Goal: Transaction & Acquisition: Obtain resource

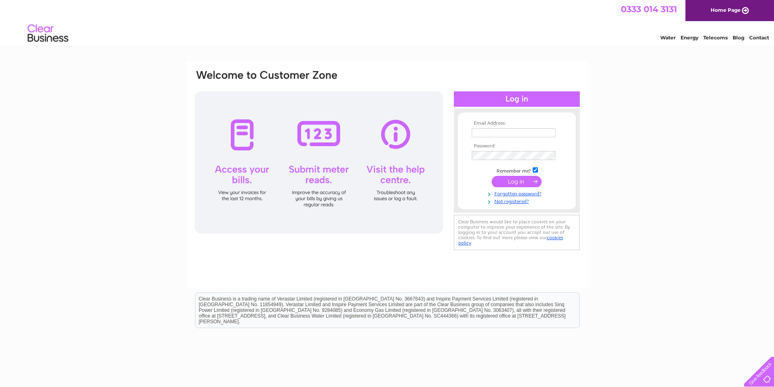
type input "purchase.ledger@ahkgroup.com"
click at [512, 181] on input "submit" at bounding box center [517, 181] width 50 height 11
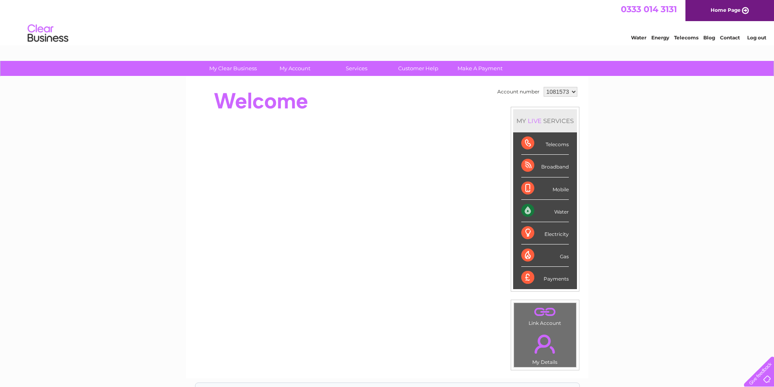
click at [559, 92] on select "1081573" at bounding box center [561, 92] width 34 height 10
drag, startPoint x: 559, startPoint y: 92, endPoint x: 554, endPoint y: 93, distance: 5.7
click at [559, 92] on select "1081573" at bounding box center [561, 92] width 34 height 10
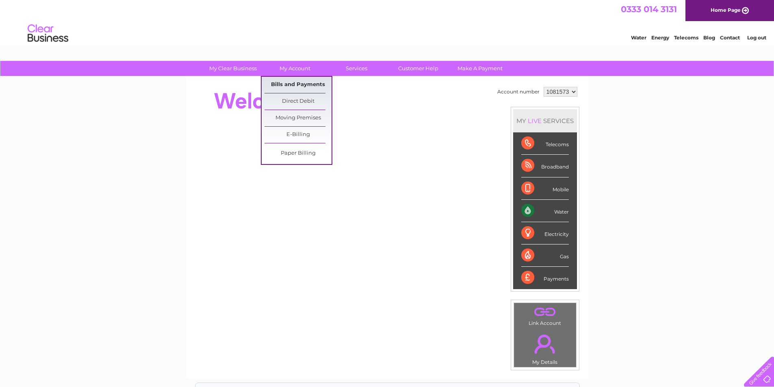
click at [300, 82] on link "Bills and Payments" at bounding box center [298, 85] width 67 height 16
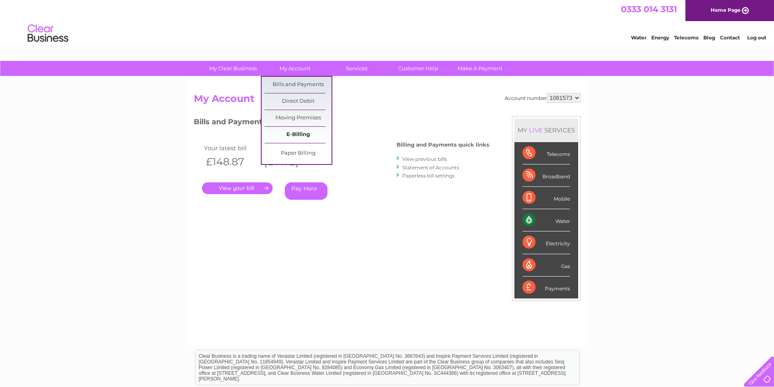
click at [295, 132] on link "E-Billing" at bounding box center [298, 135] width 67 height 16
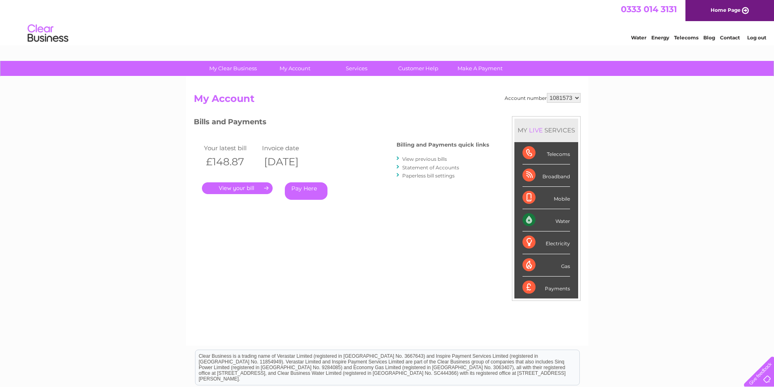
click at [413, 159] on link "View previous bills" at bounding box center [424, 159] width 45 height 6
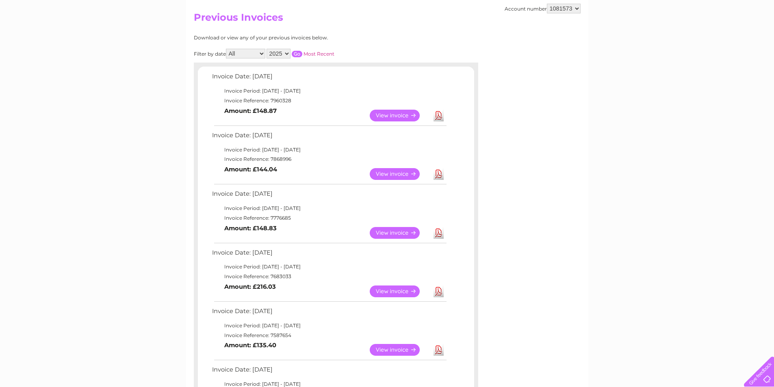
scroll to position [122, 0]
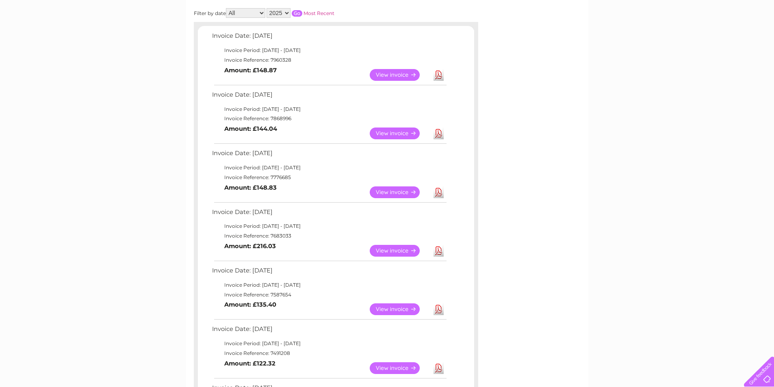
click at [395, 251] on link "View" at bounding box center [400, 251] width 60 height 12
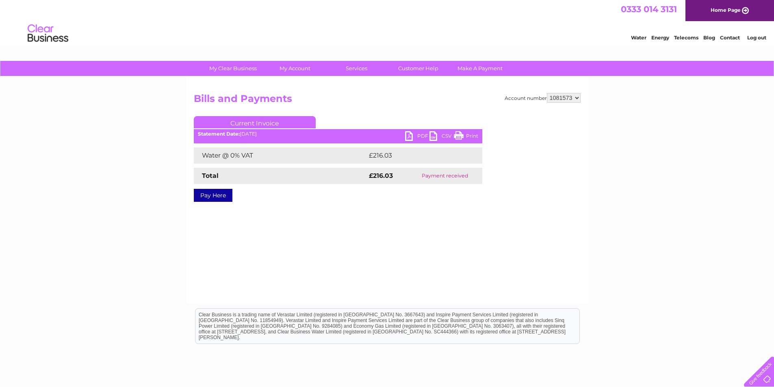
click at [421, 134] on link "PDF" at bounding box center [417, 137] width 24 height 12
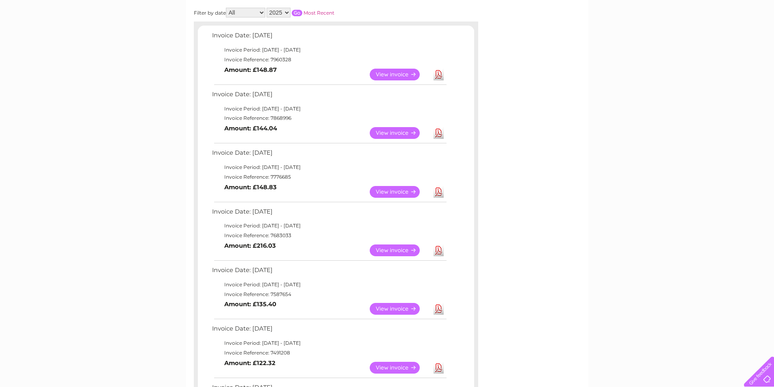
click at [381, 187] on link "View" at bounding box center [400, 192] width 60 height 12
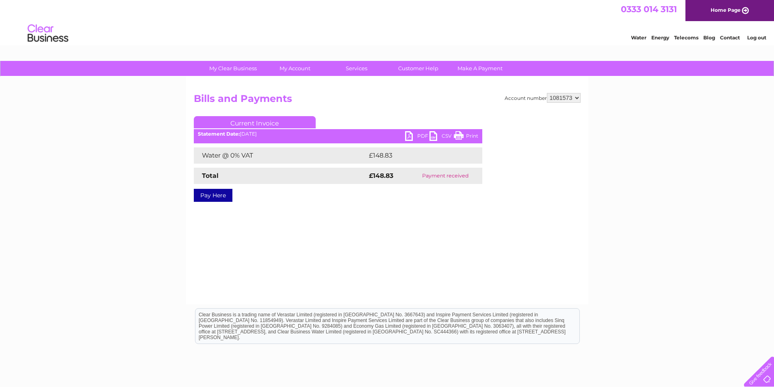
click at [410, 132] on link "PDF" at bounding box center [417, 137] width 24 height 12
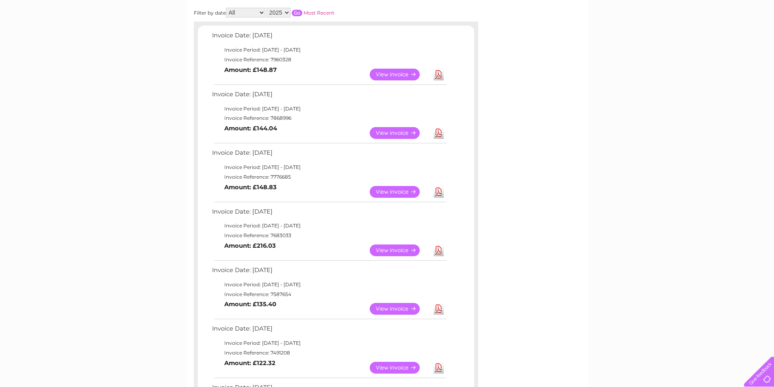
click at [438, 132] on link "Download" at bounding box center [439, 133] width 10 height 12
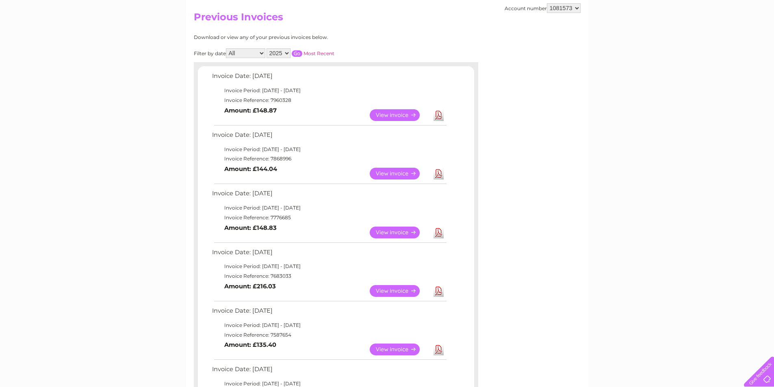
click at [441, 116] on link "Download" at bounding box center [439, 115] width 10 height 12
